Goal: Check status: Check status

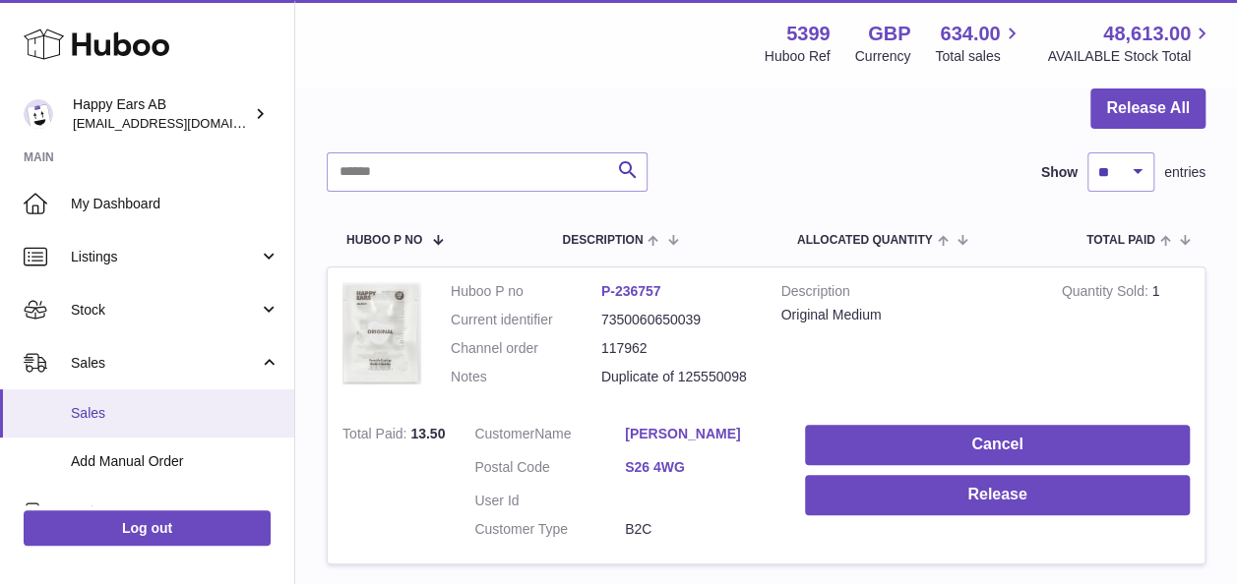
click at [119, 429] on link "Sales" at bounding box center [147, 414] width 294 height 48
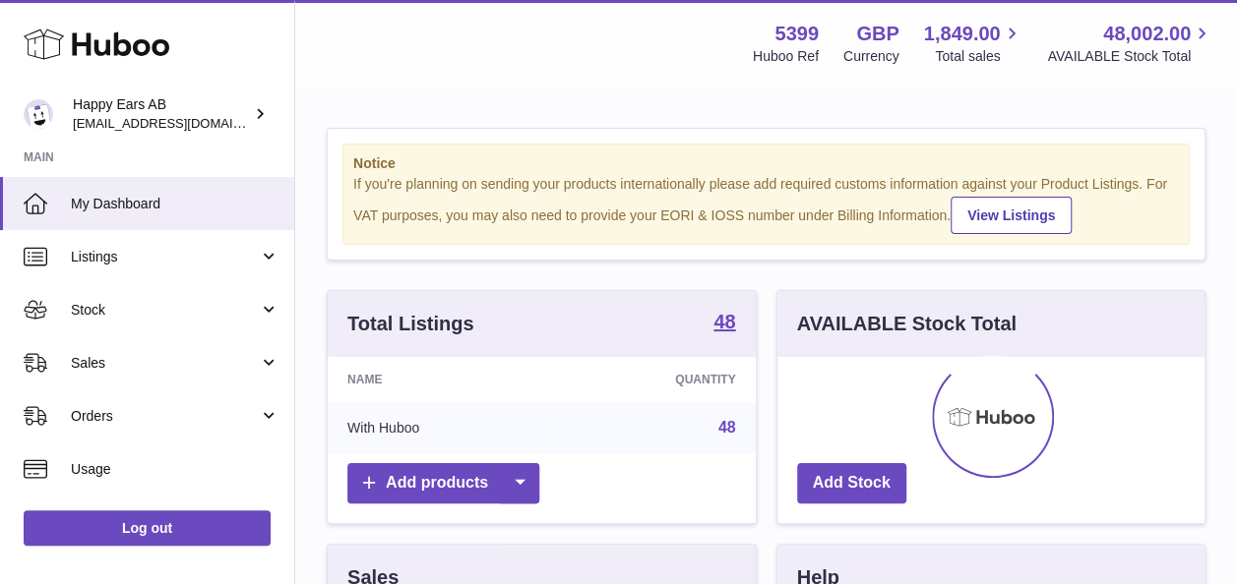
scroll to position [307, 427]
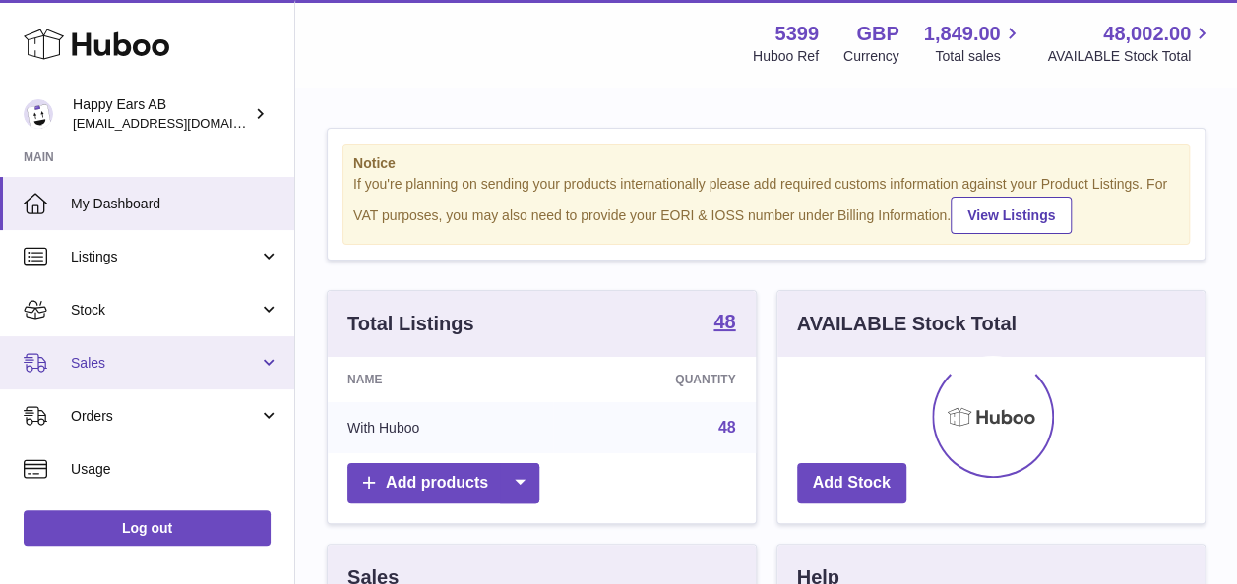
click at [246, 350] on link "Sales" at bounding box center [147, 362] width 294 height 53
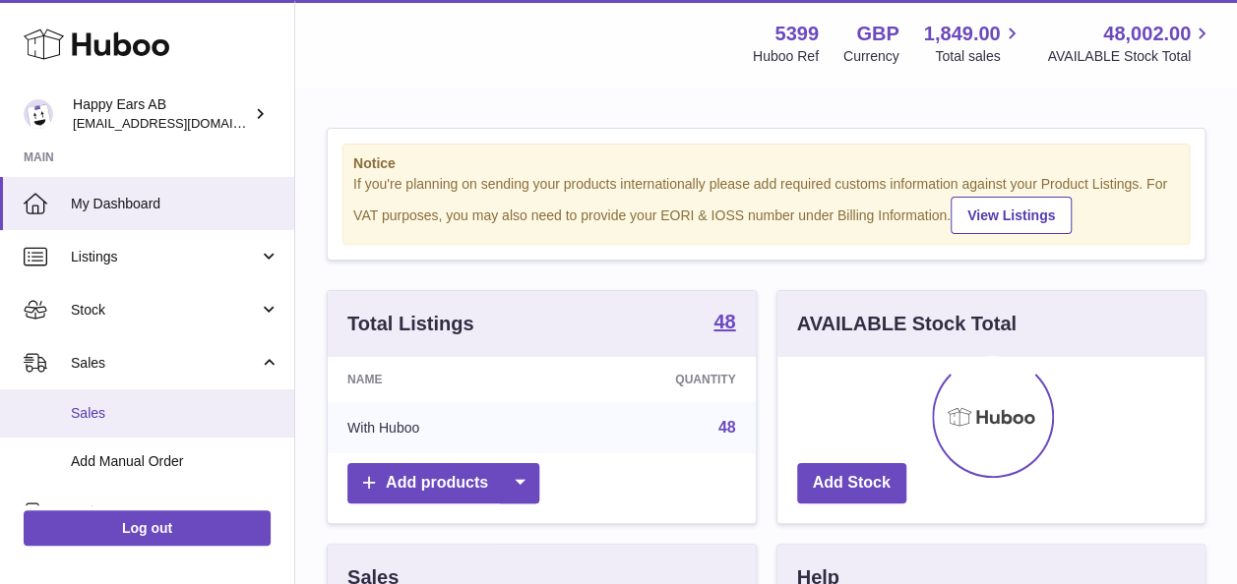
click at [213, 421] on span "Sales" at bounding box center [175, 413] width 209 height 19
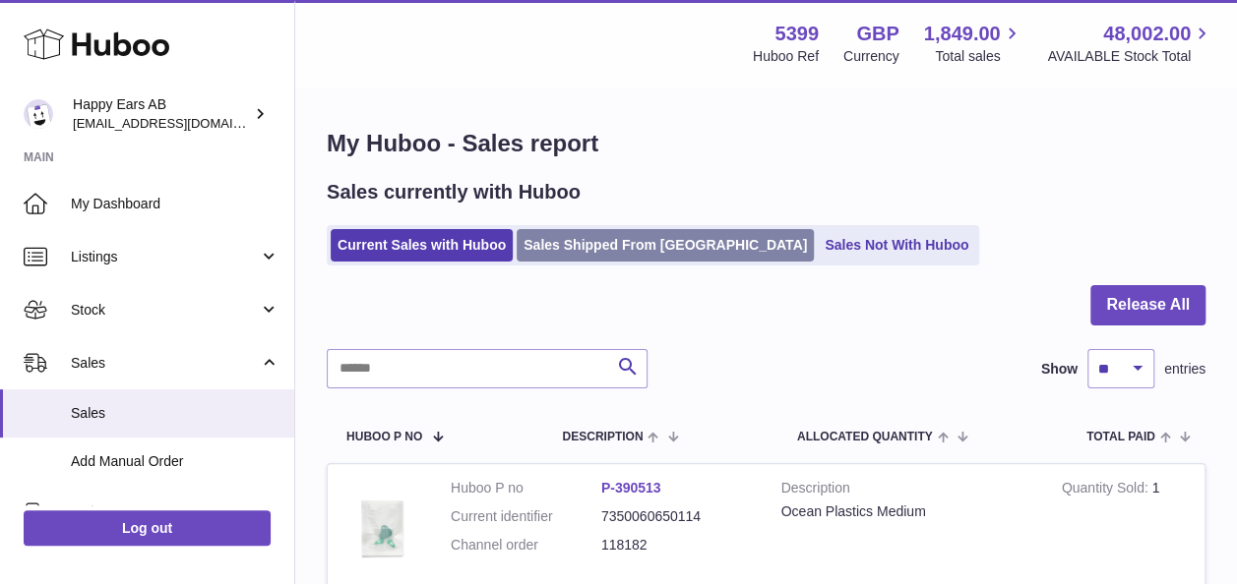
click at [598, 249] on link "Sales Shipped From [GEOGRAPHIC_DATA]" at bounding box center [665, 245] width 297 height 32
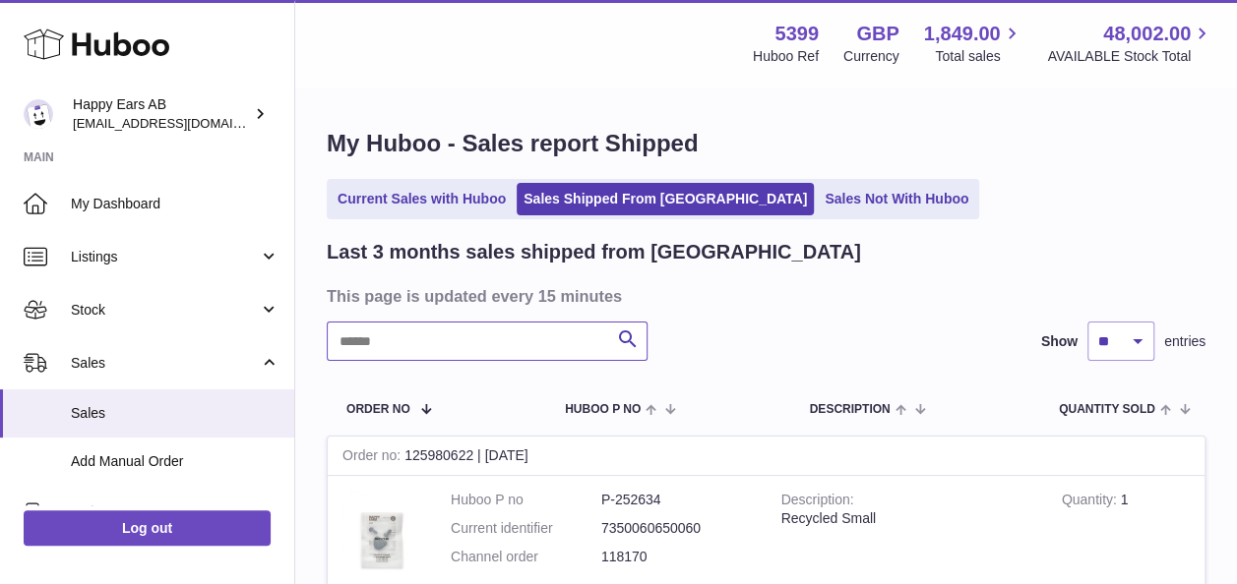
paste input "******"
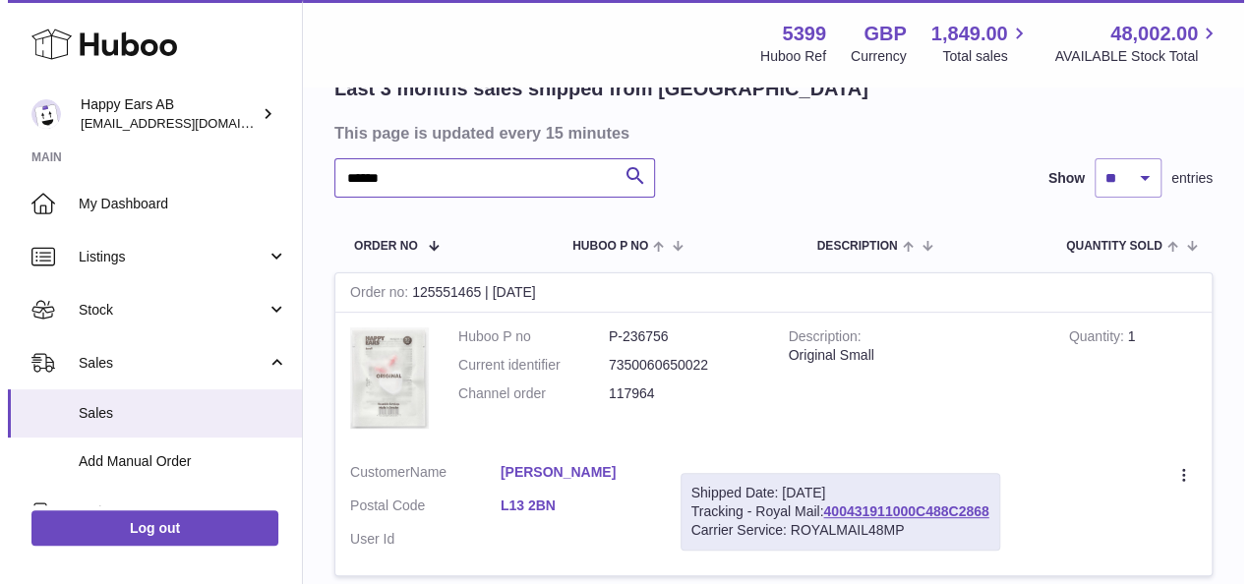
scroll to position [197, 0]
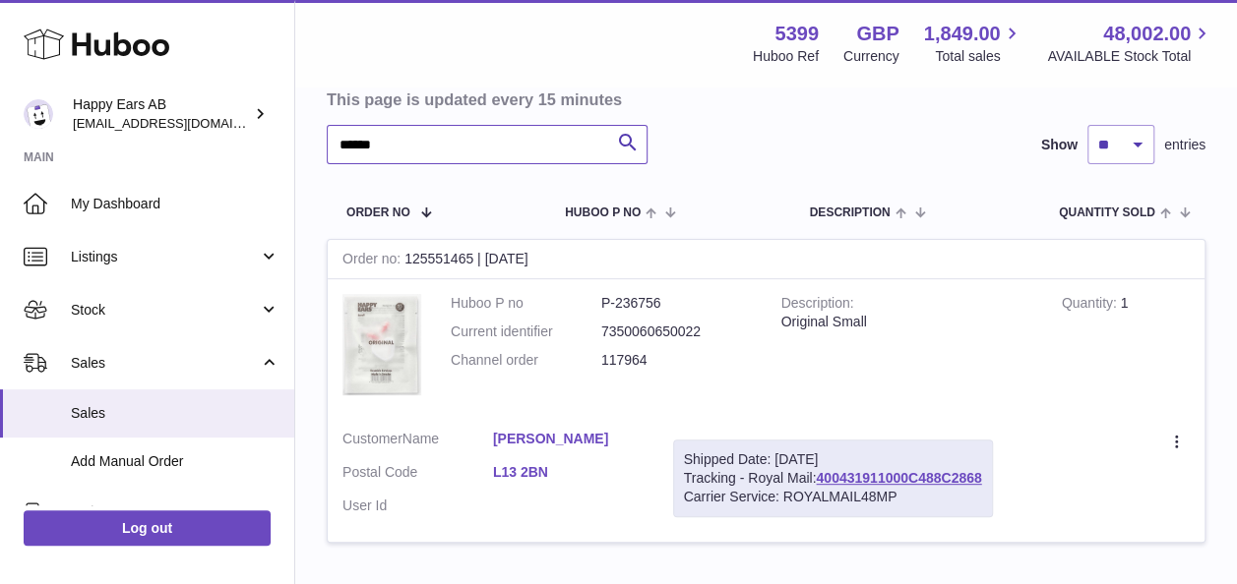
type input "******"
click at [860, 374] on td "Description Original Small" at bounding box center [906, 347] width 280 height 136
click at [939, 474] on link "400431911000C488C2868" at bounding box center [898, 478] width 165 height 16
click at [879, 473] on link "400431911000C488C2868" at bounding box center [898, 478] width 165 height 16
click at [571, 430] on link "Danielle Clarke" at bounding box center [568, 439] width 151 height 19
